Goal: Complete application form

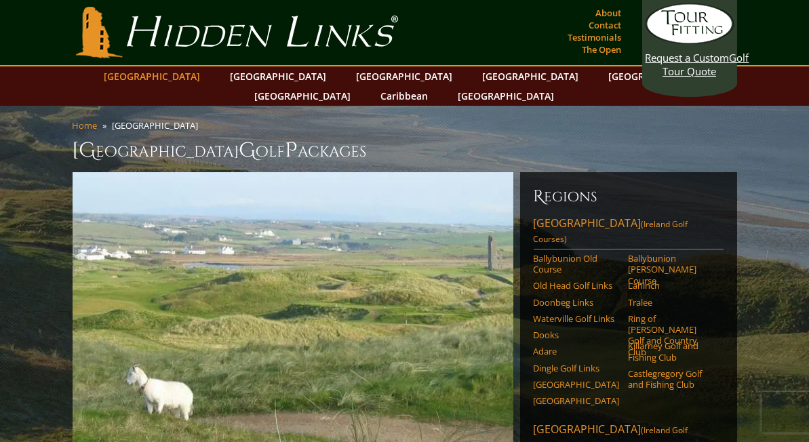
click at [184, 78] on link "[GEOGRAPHIC_DATA]" at bounding box center [153, 76] width 110 height 20
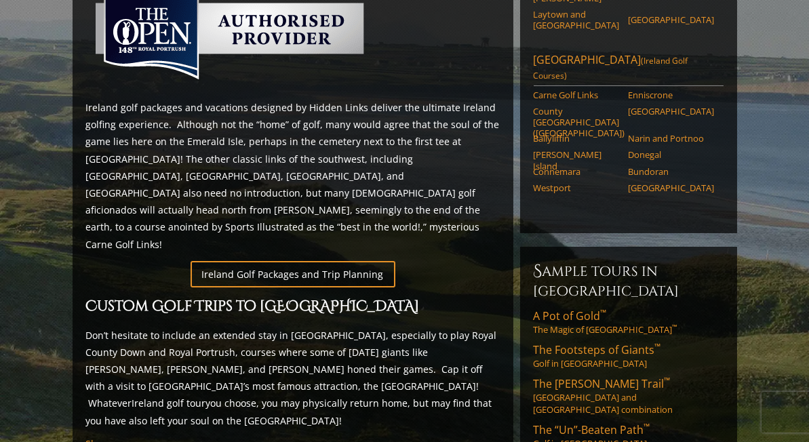
scroll to position [678, 0]
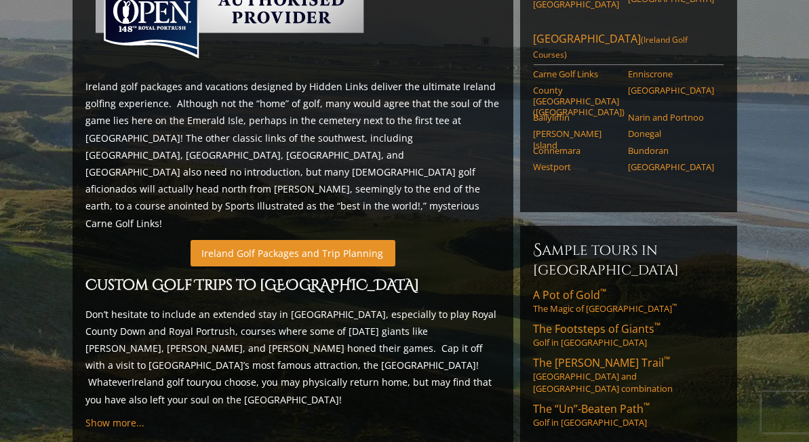
click at [248, 240] on link "Ireland Golf Packages and Trip Planning" at bounding box center [293, 253] width 205 height 26
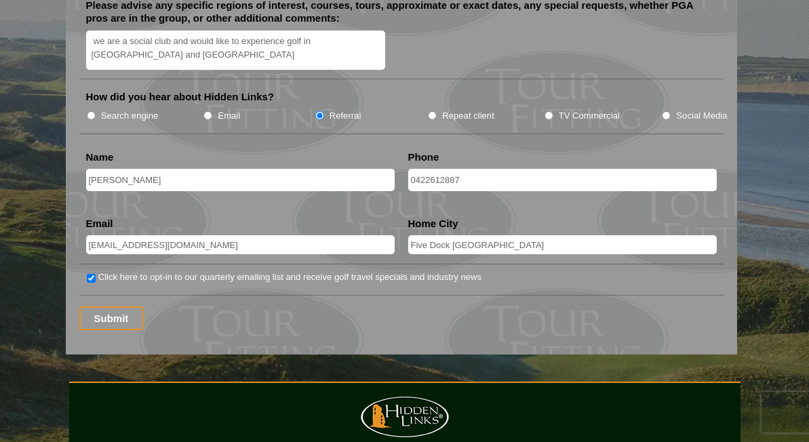
scroll to position [1832, 0]
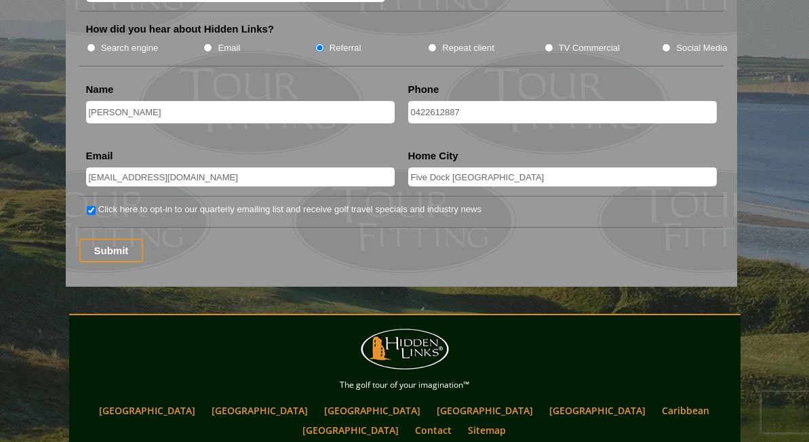
click at [90, 206] on input "Click here to opt-in to our quarterly emailing list and receive golf travel spe…" at bounding box center [91, 210] width 9 height 9
checkbox input "false"
click at [108, 239] on input "Submit" at bounding box center [111, 251] width 64 height 24
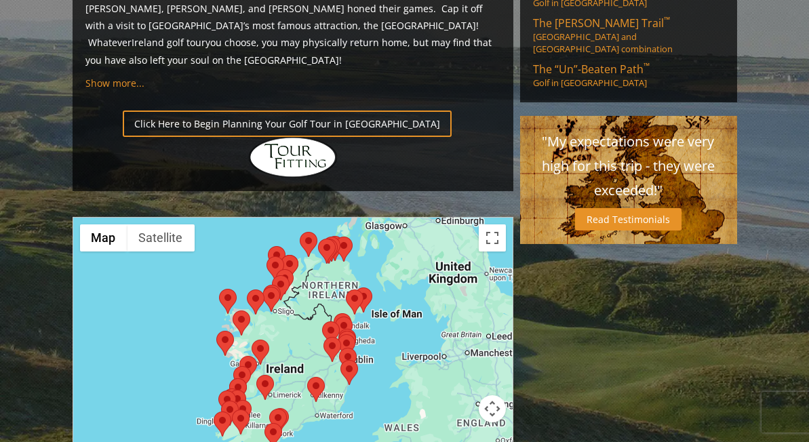
scroll to position [1086, 0]
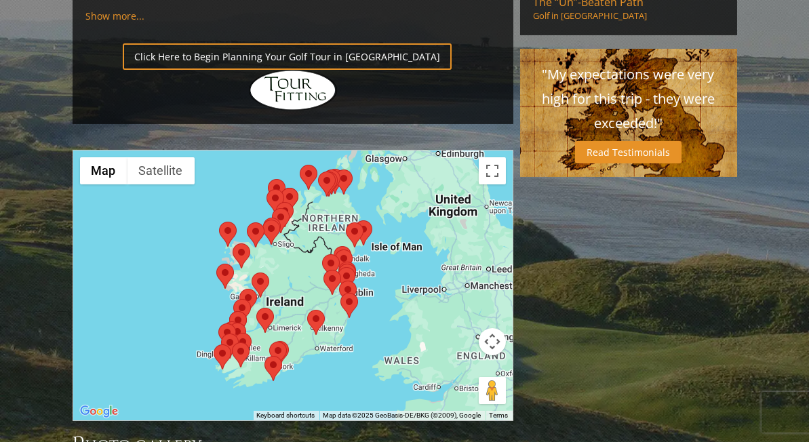
click at [299, 188] on div at bounding box center [293, 286] width 440 height 270
click at [492, 157] on button "Toggle fullscreen view" at bounding box center [492, 170] width 27 height 27
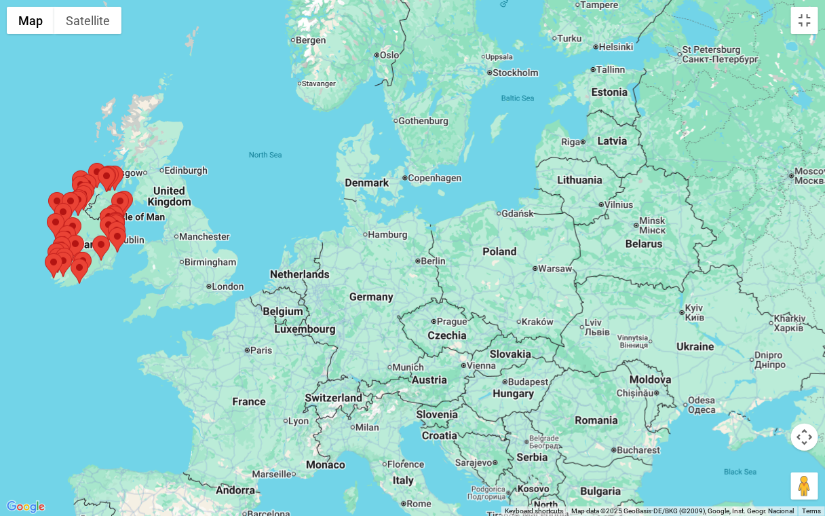
drag, startPoint x: 622, startPoint y: 222, endPoint x: 361, endPoint y: 142, distance: 273.0
click at [361, 141] on div at bounding box center [412, 258] width 825 height 516
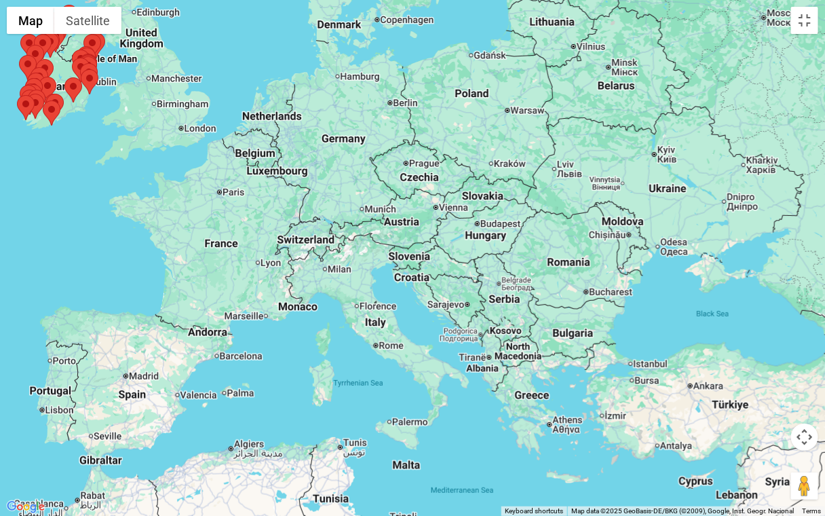
drag, startPoint x: 440, startPoint y: 367, endPoint x: 412, endPoint y: 204, distance: 165.9
click at [412, 204] on div at bounding box center [412, 258] width 825 height 516
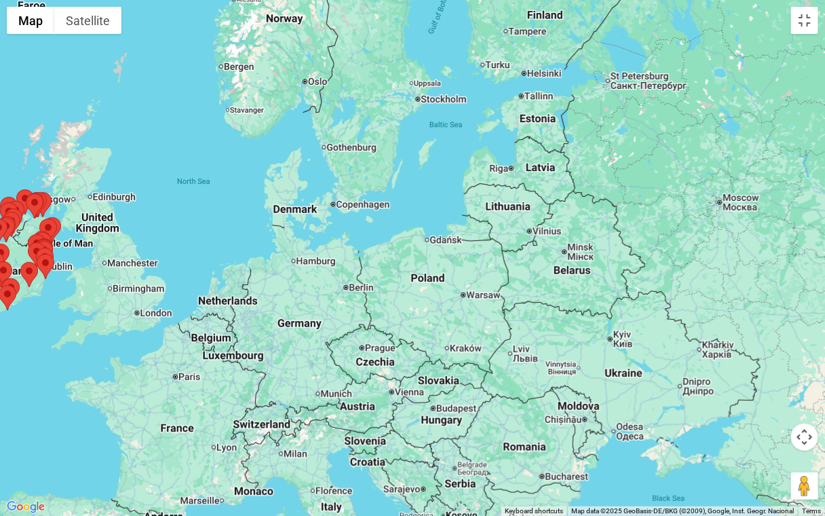
drag, startPoint x: 446, startPoint y: 118, endPoint x: 402, endPoint y: 304, distance: 191.1
click at [402, 304] on div at bounding box center [412, 258] width 825 height 516
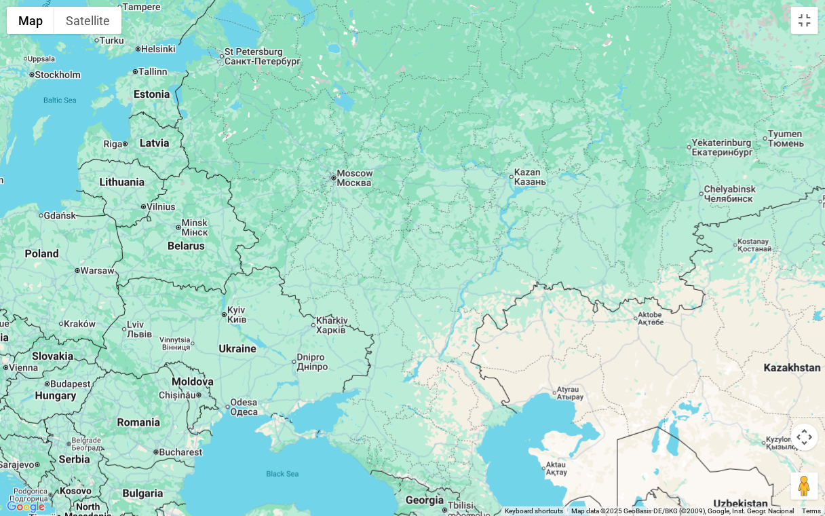
drag, startPoint x: 653, startPoint y: 307, endPoint x: 264, endPoint y: 282, distance: 390.2
click at [264, 282] on div at bounding box center [412, 258] width 825 height 516
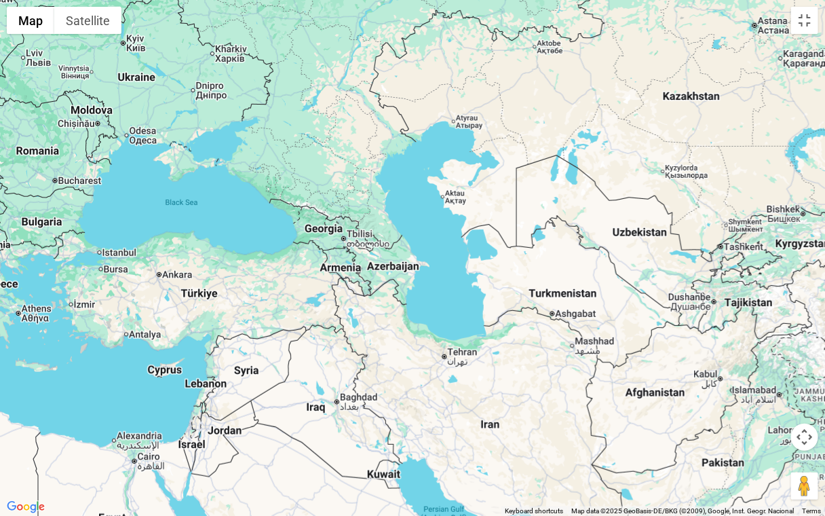
drag, startPoint x: 444, startPoint y: 362, endPoint x: 343, endPoint y: 90, distance: 290.6
click at [343, 90] on div at bounding box center [412, 258] width 825 height 516
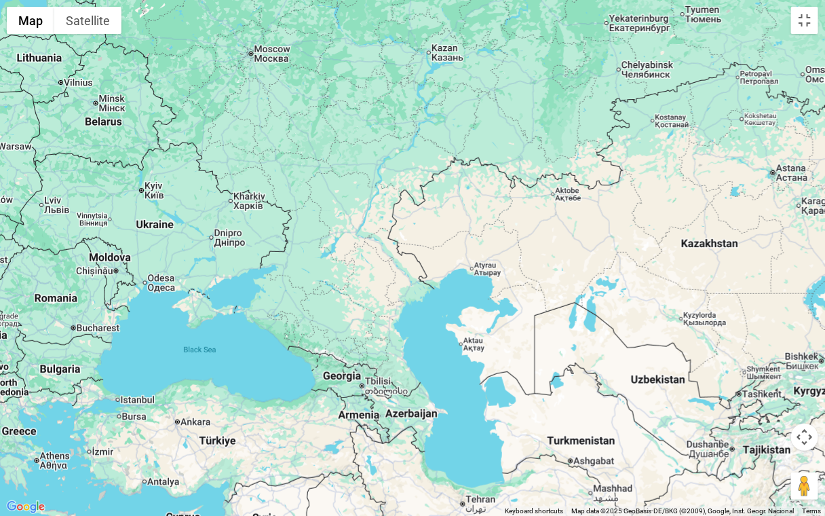
drag, startPoint x: 429, startPoint y: 167, endPoint x: 448, endPoint y: 315, distance: 149.7
click at [448, 315] on div at bounding box center [412, 258] width 825 height 516
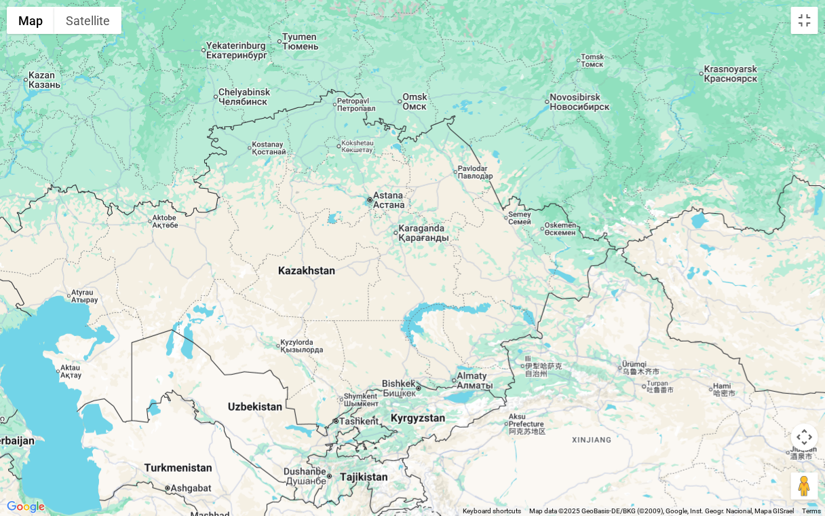
drag, startPoint x: 752, startPoint y: 220, endPoint x: 347, endPoint y: 248, distance: 405.3
click at [347, 248] on div at bounding box center [412, 258] width 825 height 516
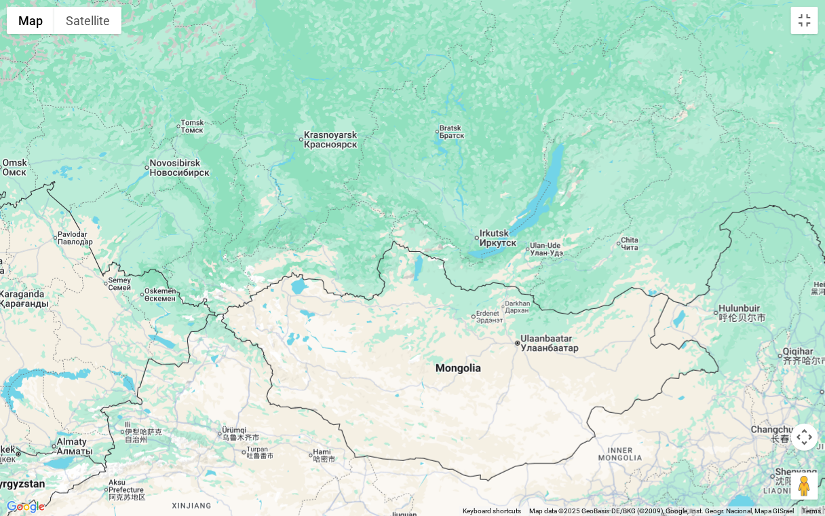
drag, startPoint x: 719, startPoint y: 212, endPoint x: 317, endPoint y: 278, distance: 407.0
click at [317, 278] on div at bounding box center [412, 258] width 825 height 516
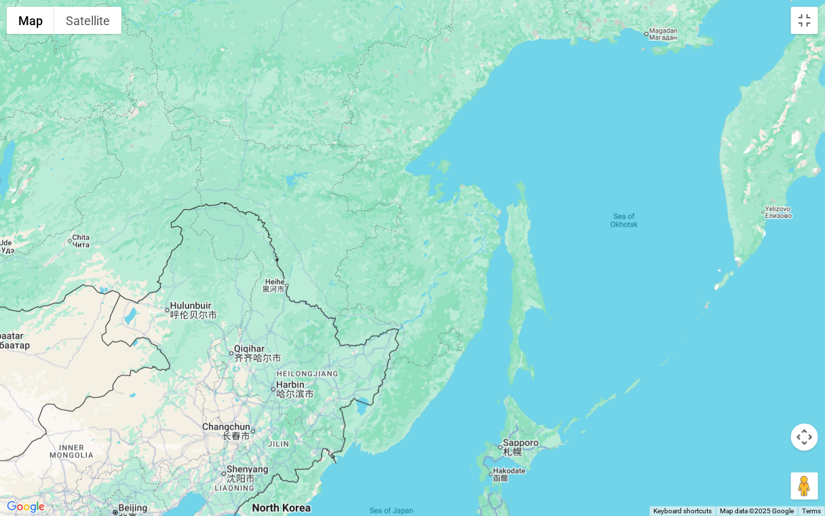
drag, startPoint x: 696, startPoint y: 297, endPoint x: 146, endPoint y: 296, distance: 550.2
click at [146, 296] on div at bounding box center [412, 258] width 825 height 516
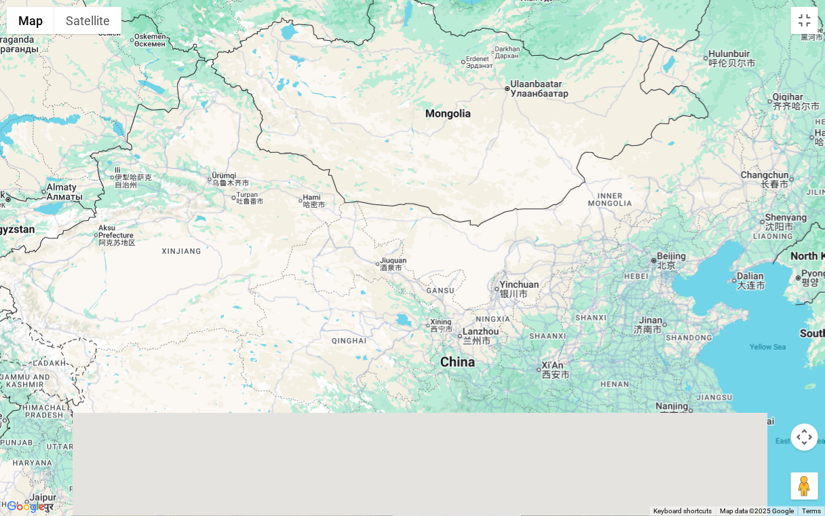
drag, startPoint x: 84, startPoint y: 347, endPoint x: 624, endPoint y: 96, distance: 595.8
click at [624, 96] on div at bounding box center [412, 258] width 825 height 516
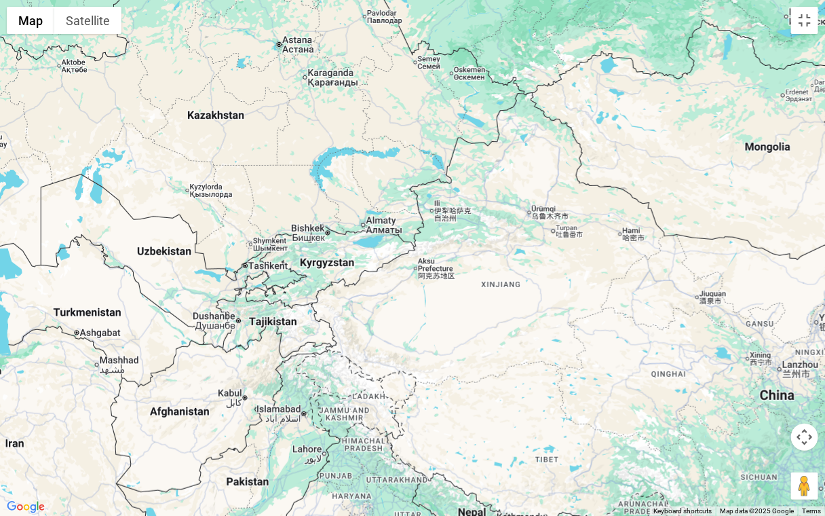
drag, startPoint x: 204, startPoint y: 185, endPoint x: 524, endPoint y: 218, distance: 322.6
click at [524, 218] on div at bounding box center [412, 258] width 825 height 516
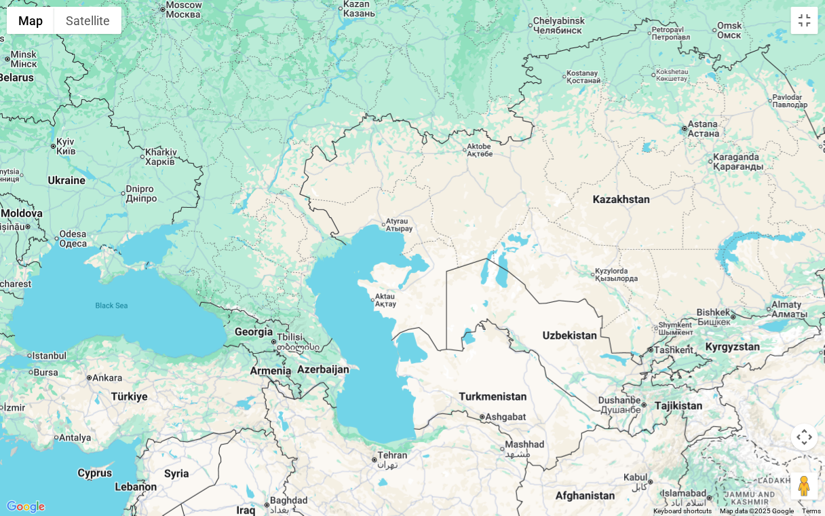
drag, startPoint x: 282, startPoint y: 175, endPoint x: 689, endPoint y: 261, distance: 416.6
click at [689, 261] on div at bounding box center [412, 258] width 825 height 516
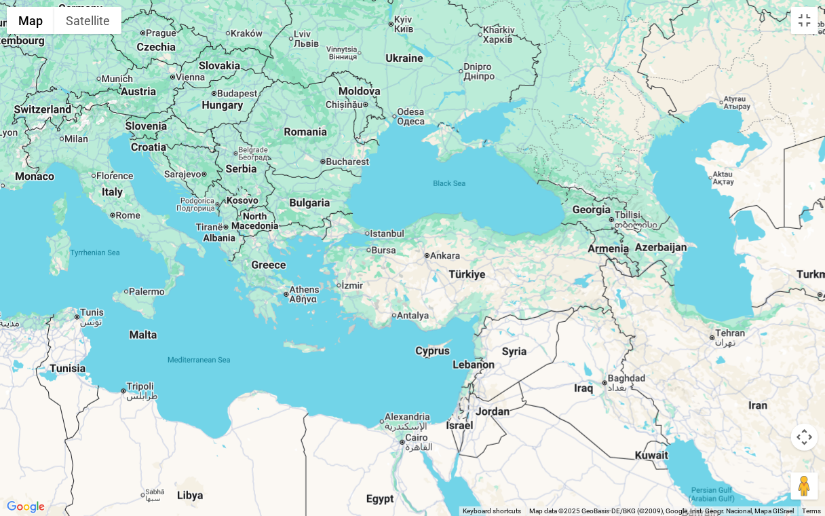
drag, startPoint x: 233, startPoint y: 319, endPoint x: 572, endPoint y: 197, distance: 360.6
click at [572, 197] on div at bounding box center [412, 258] width 825 height 516
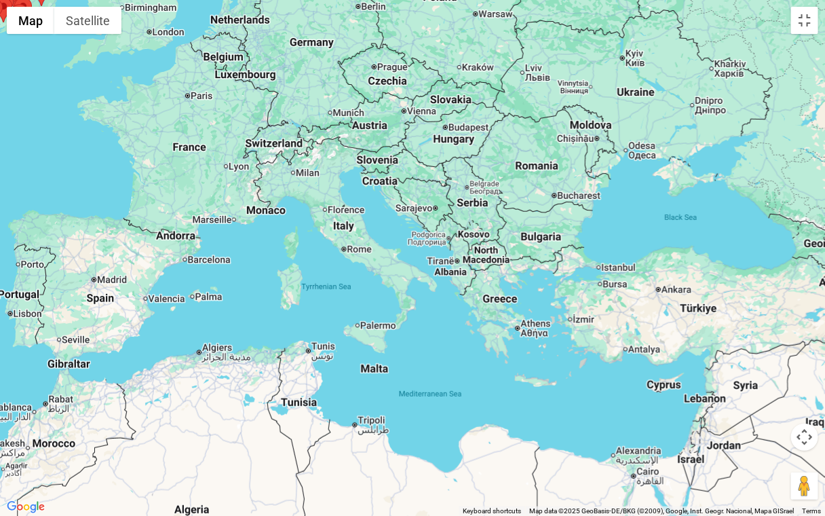
drag, startPoint x: 119, startPoint y: 236, endPoint x: 353, endPoint y: 270, distance: 237.2
click at [353, 270] on div at bounding box center [412, 258] width 825 height 516
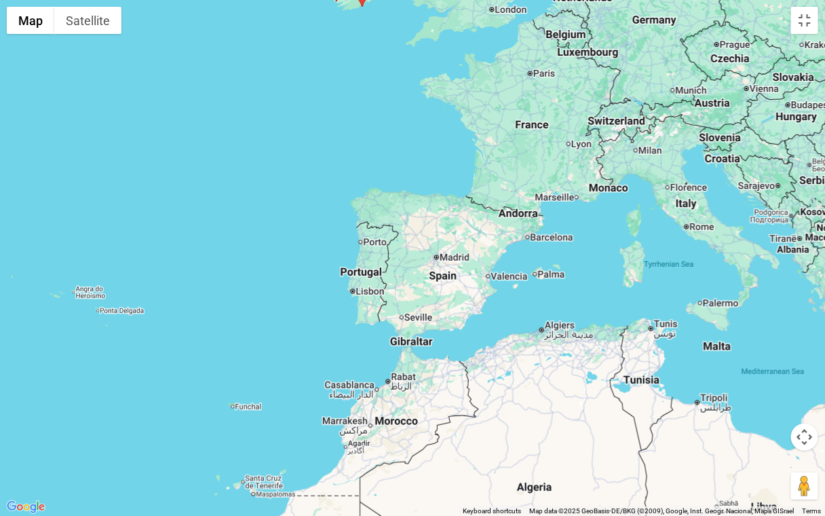
drag, startPoint x: 135, startPoint y: 292, endPoint x: 479, endPoint y: 270, distance: 344.7
click at [479, 270] on div at bounding box center [412, 258] width 825 height 516
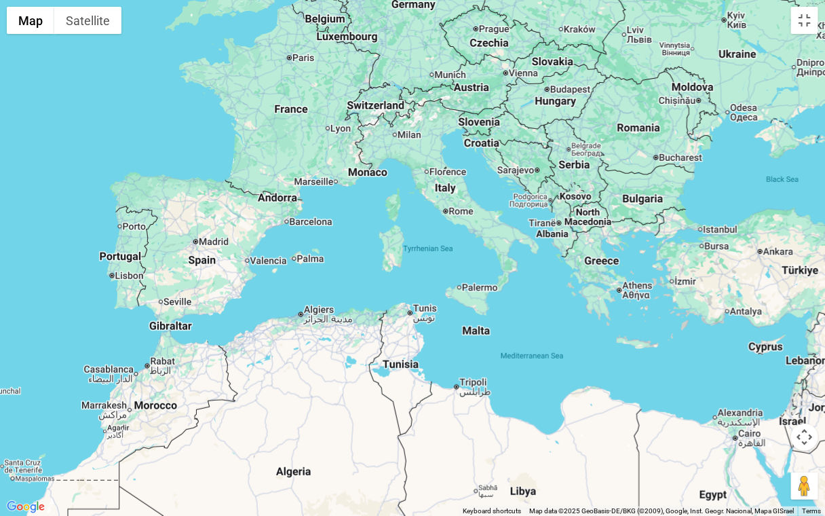
drag, startPoint x: 524, startPoint y: 310, endPoint x: 280, endPoint y: 293, distance: 244.2
click at [280, 293] on div at bounding box center [412, 258] width 825 height 516
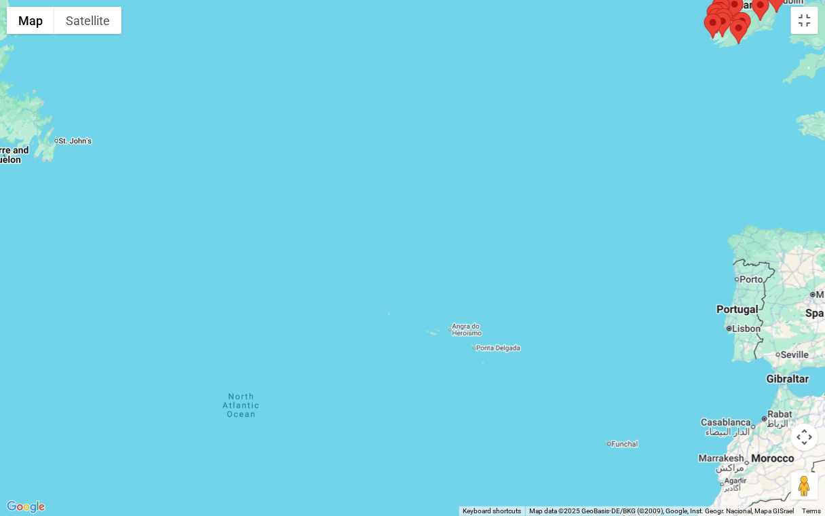
drag, startPoint x: 54, startPoint y: 243, endPoint x: 674, endPoint y: 296, distance: 622.4
click at [674, 296] on div at bounding box center [412, 258] width 825 height 516
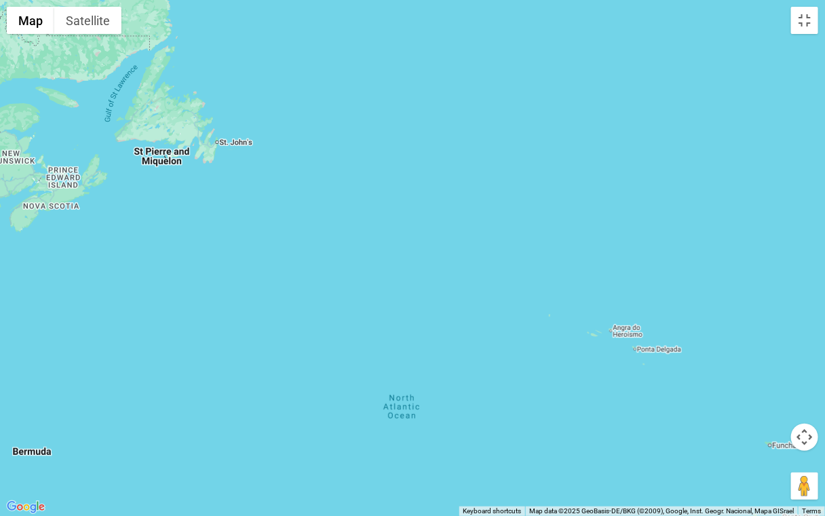
drag, startPoint x: 229, startPoint y: 228, endPoint x: 391, endPoint y: 229, distance: 162.2
click at [391, 229] on div at bounding box center [412, 258] width 825 height 516
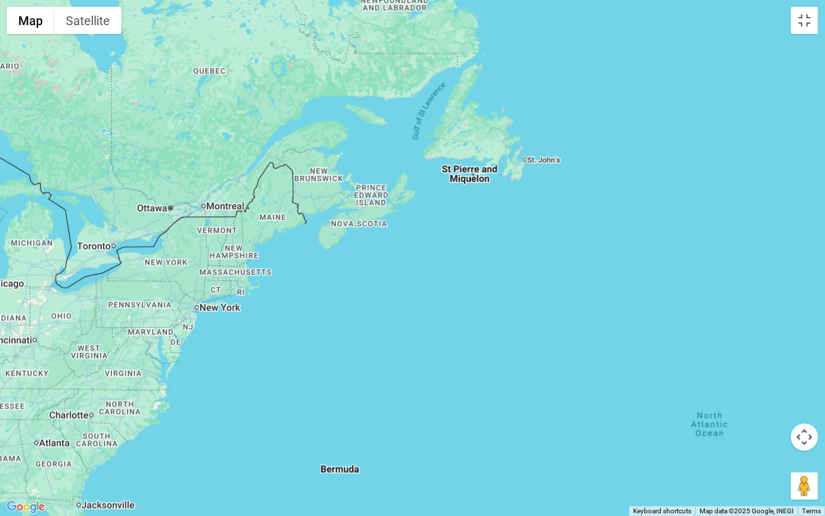
drag, startPoint x: 251, startPoint y: 214, endPoint x: 560, endPoint y: 232, distance: 309.9
click at [560, 232] on div at bounding box center [412, 258] width 825 height 516
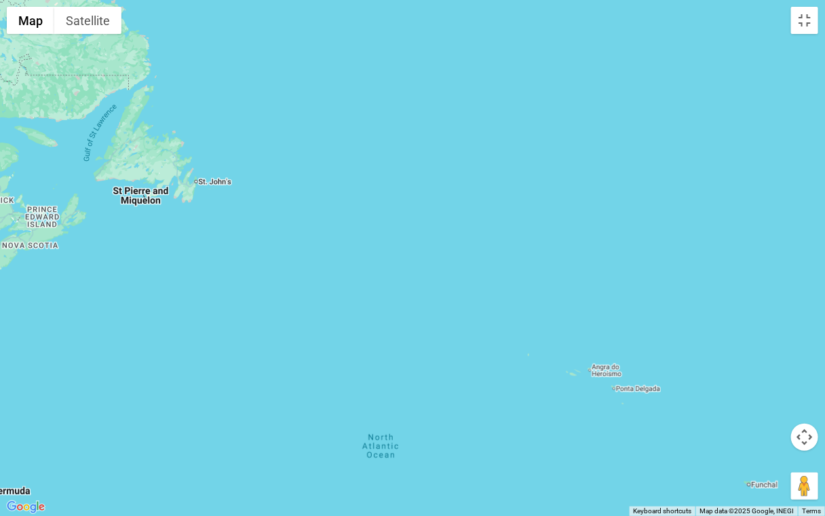
drag, startPoint x: 824, startPoint y: 185, endPoint x: 398, endPoint y: 207, distance: 426.0
click at [406, 208] on div at bounding box center [412, 258] width 825 height 516
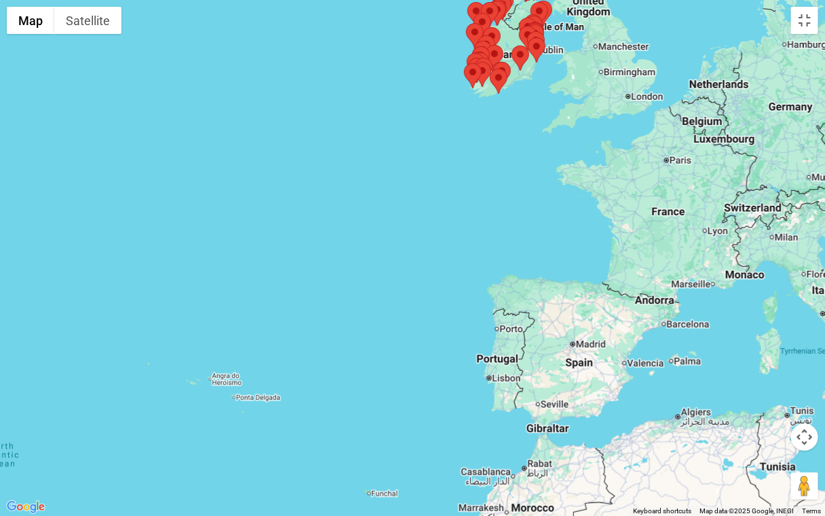
drag, startPoint x: 648, startPoint y: 238, endPoint x: 385, endPoint y: 247, distance: 262.7
click at [387, 248] on div at bounding box center [412, 258] width 825 height 516
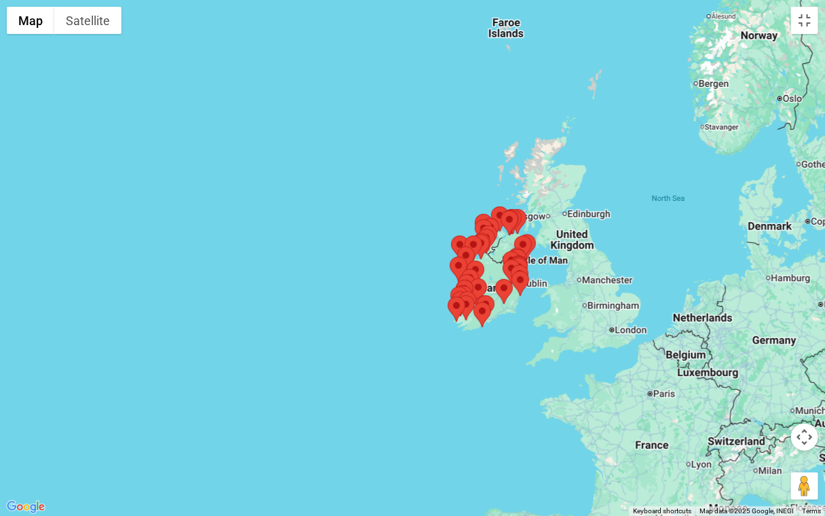
drag, startPoint x: 326, startPoint y: 249, endPoint x: 315, endPoint y: 482, distance: 233.0
click at [315, 442] on div at bounding box center [412, 258] width 825 height 516
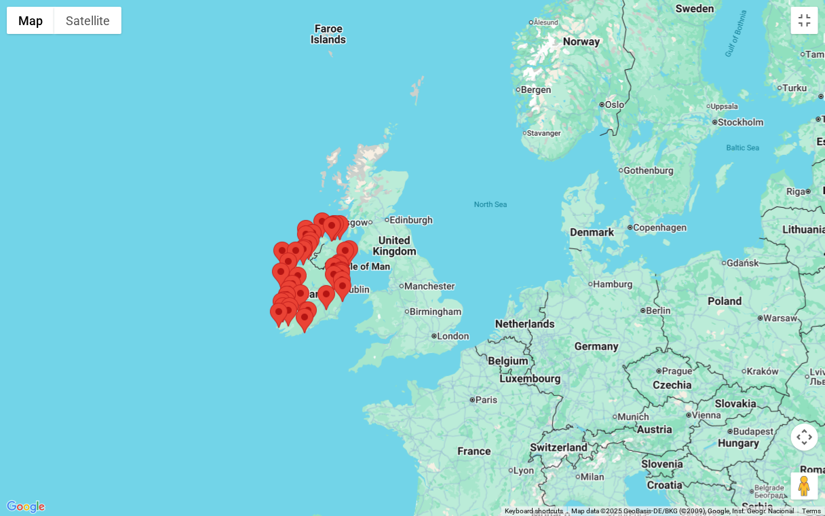
drag, startPoint x: 630, startPoint y: 209, endPoint x: 452, endPoint y: 216, distance: 177.9
click at [452, 216] on div at bounding box center [412, 258] width 825 height 516
click at [313, 280] on div at bounding box center [412, 258] width 825 height 516
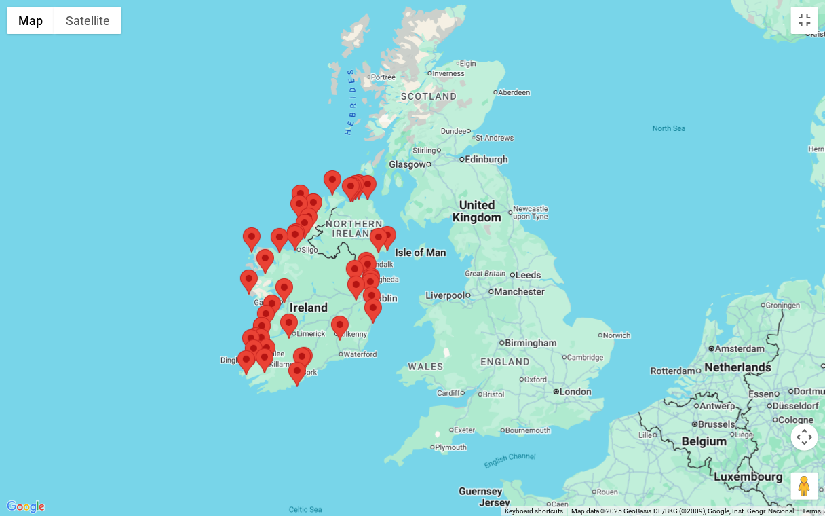
click at [313, 280] on div at bounding box center [412, 258] width 825 height 516
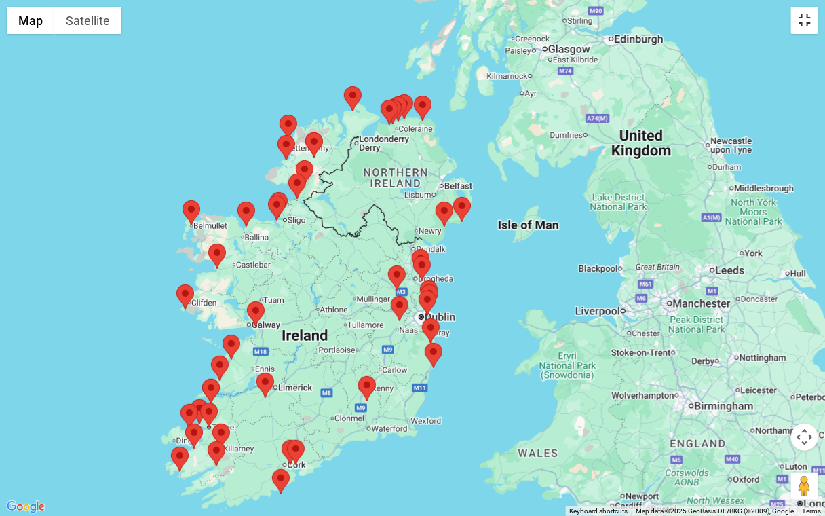
click at [805, 18] on button "Toggle fullscreen view" at bounding box center [804, 20] width 27 height 27
